Goal: Task Accomplishment & Management: Manage account settings

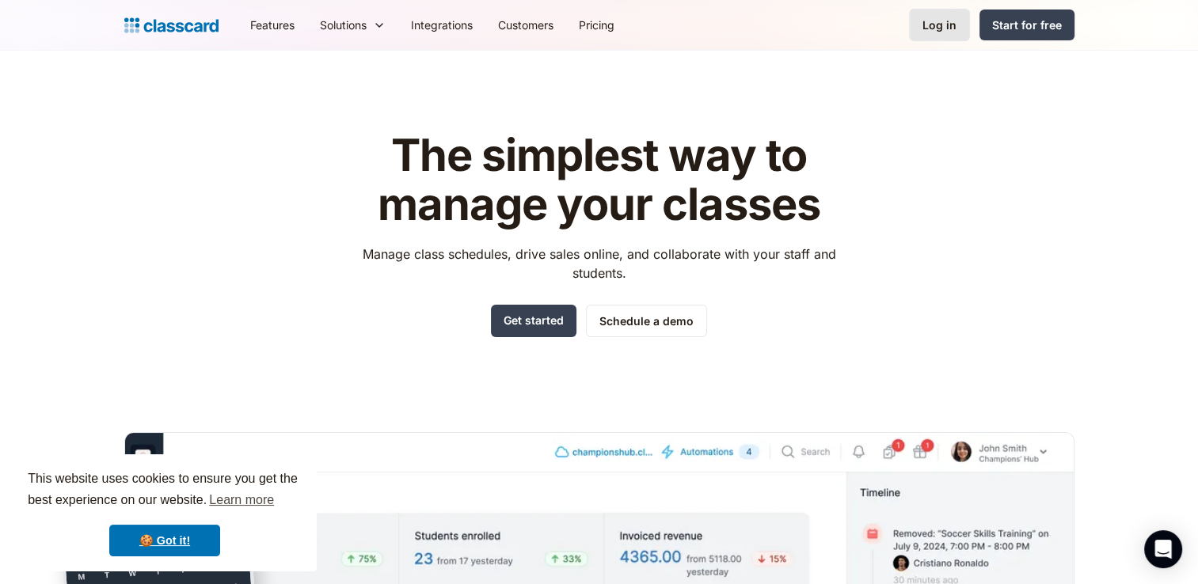
click at [945, 30] on div "Log in" at bounding box center [939, 25] width 34 height 17
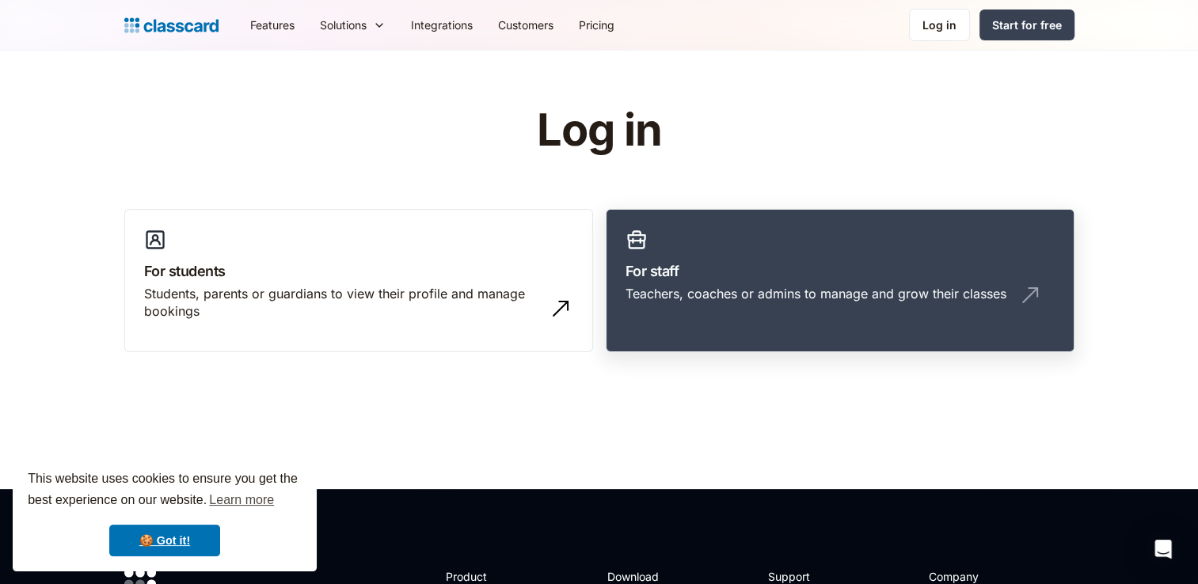
click at [798, 285] on div "Teachers, coaches or admins to manage and grow their classes" at bounding box center [815, 293] width 381 height 17
